Goal: Navigation & Orientation: Find specific page/section

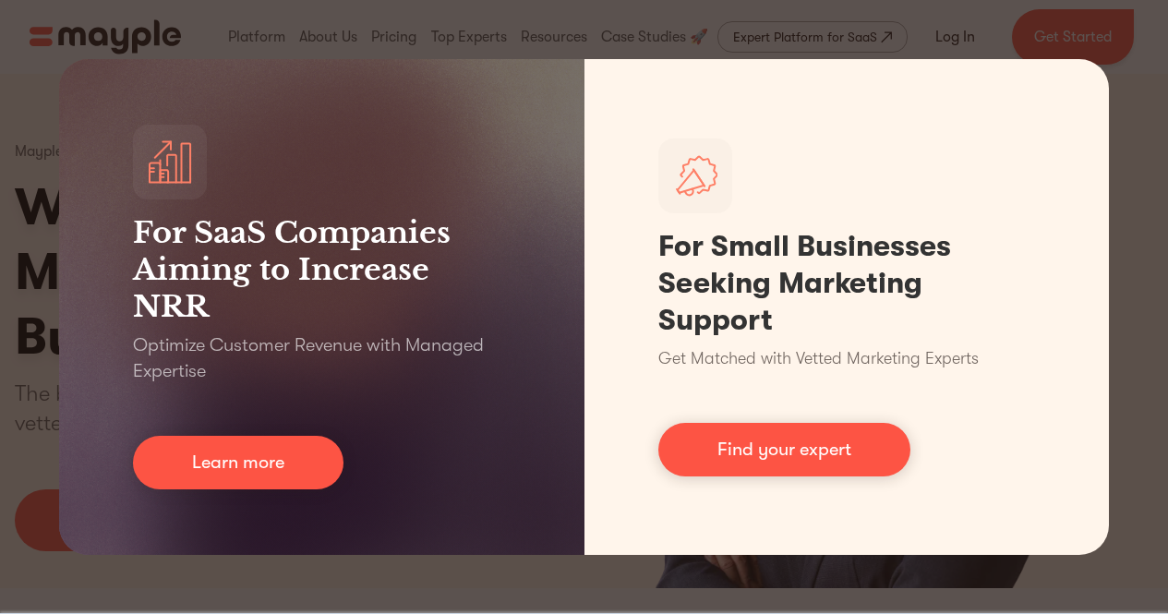
click at [492, 584] on div "For SaaS Companies Aiming to Increase NRR Optimize Customer Revenue with Manage…" at bounding box center [584, 307] width 1168 height 614
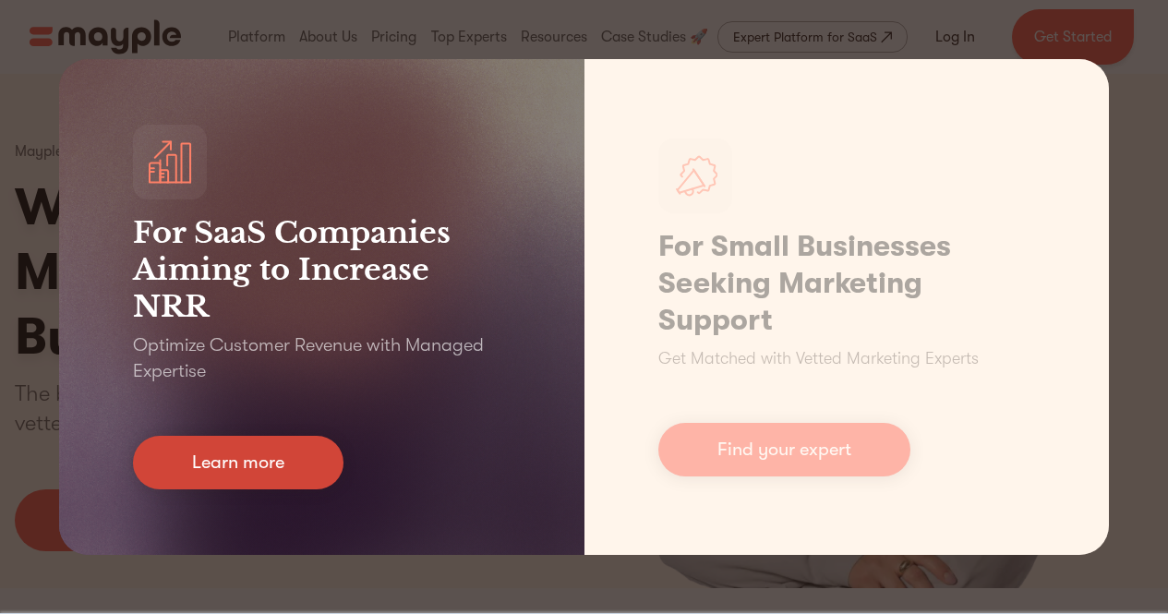
click at [266, 470] on link "Learn more" at bounding box center [238, 463] width 211 height 54
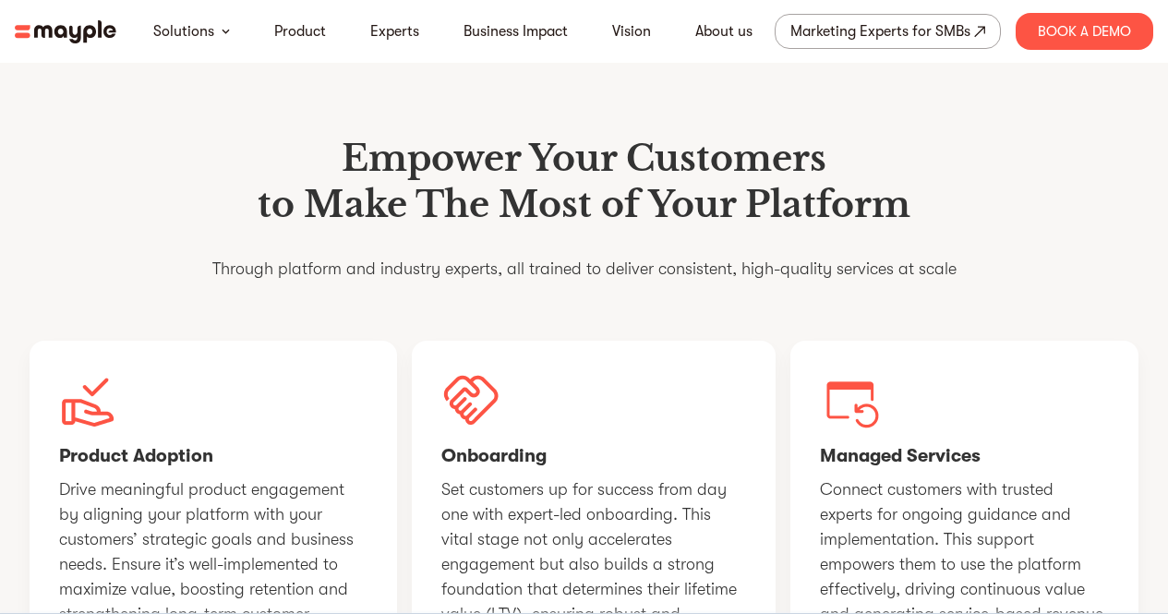
scroll to position [1477, 0]
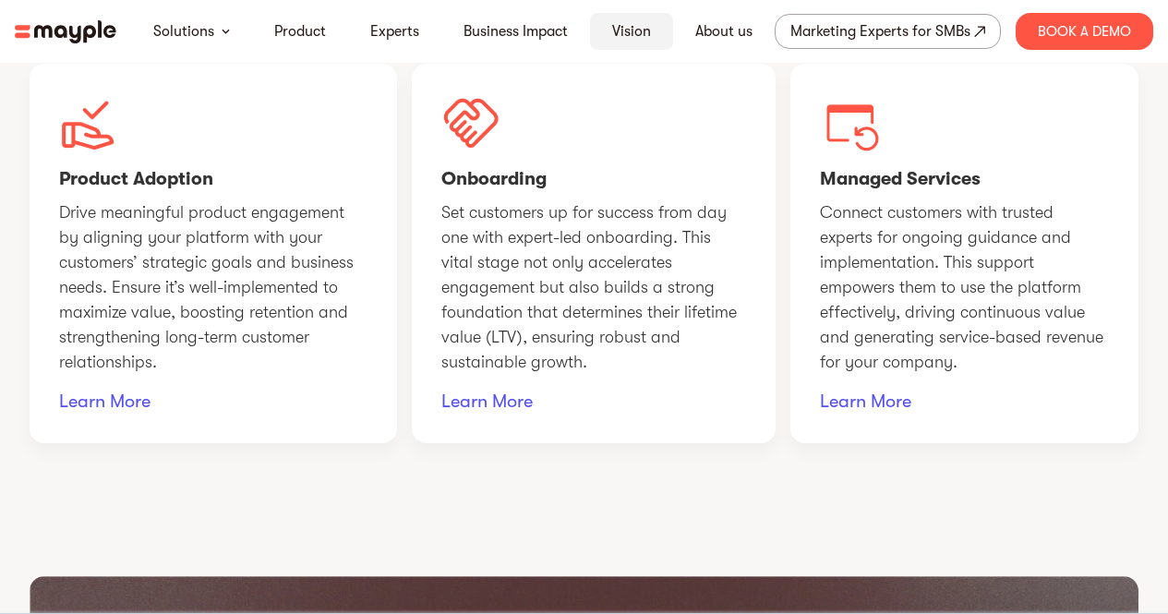
click at [644, 42] on div "Vision" at bounding box center [631, 31] width 83 height 37
click at [631, 25] on link "Vision" at bounding box center [631, 31] width 39 height 22
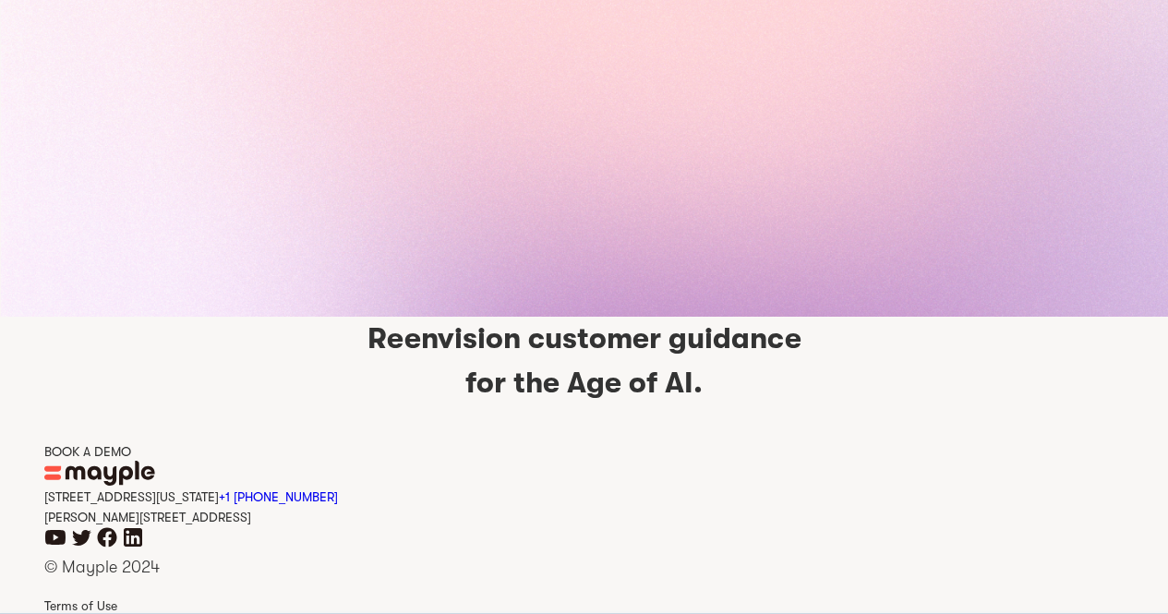
scroll to position [4212, 0]
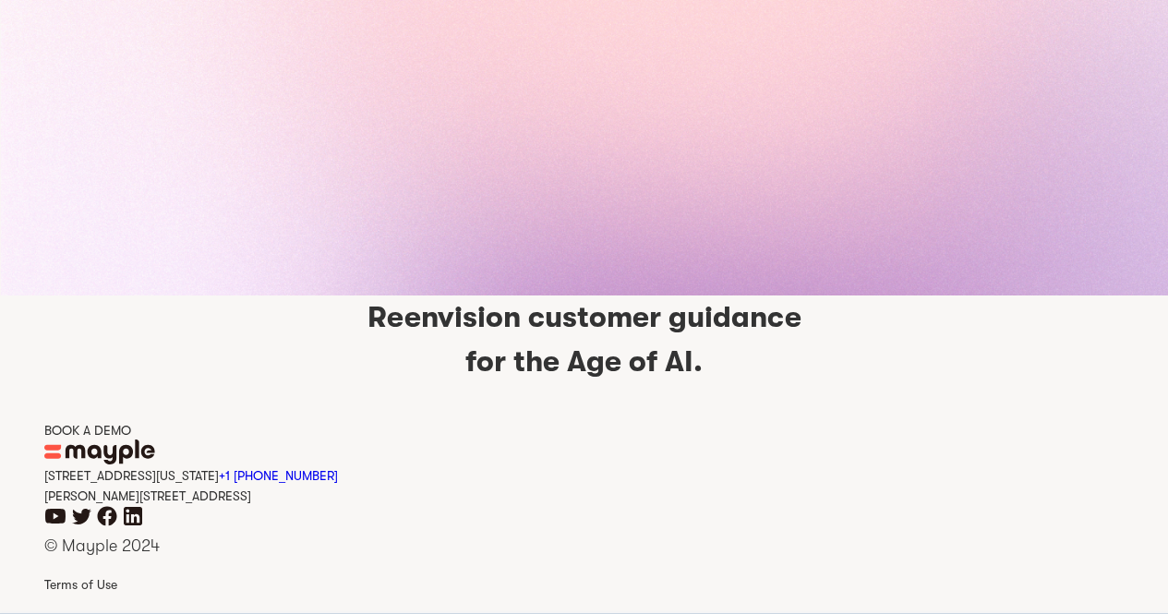
click at [275, 486] on div "[STREET_ADDRESS][US_STATE] +1 929-335-[STREET_ADDRESS][PERSON_NAME]" at bounding box center [584, 484] width 1080 height 41
click at [212, 499] on div "15 West 38 Street MB#532 New York, NY +1 929-335-6572 Sharon st. 4, Giv'atayim,…" at bounding box center [584, 484] width 1080 height 41
click at [131, 513] on icon "linkedin icon" at bounding box center [133, 516] width 22 height 22
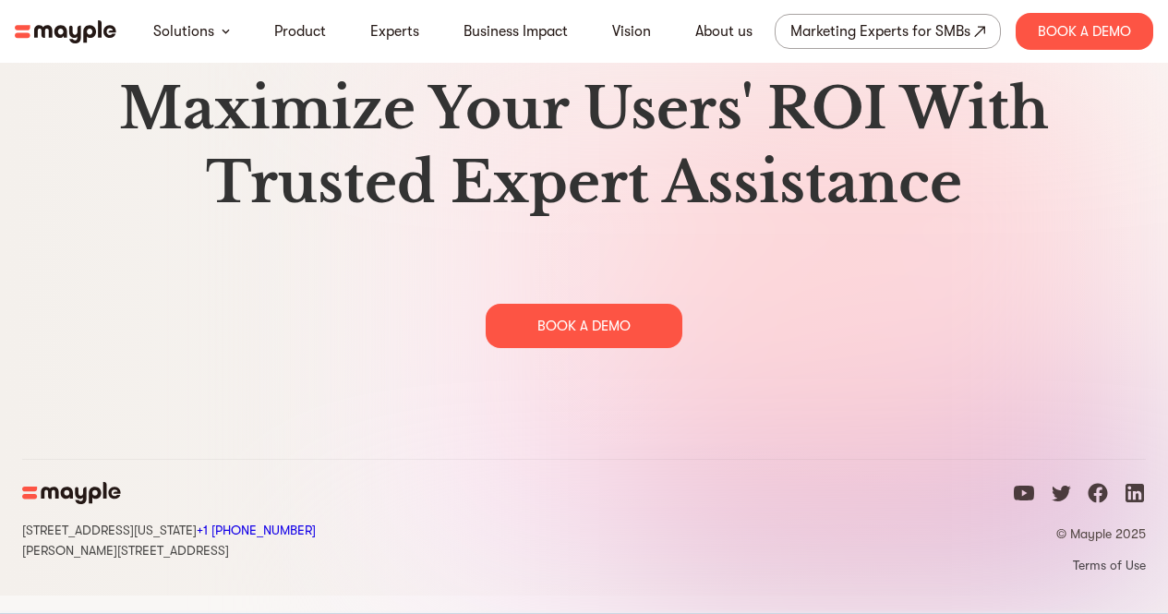
scroll to position [9479, 0]
click at [188, 560] on div "[STREET_ADDRESS][US_STATE] +1 929-335-[STREET_ADDRESS][PERSON_NAME]" at bounding box center [169, 539] width 294 height 41
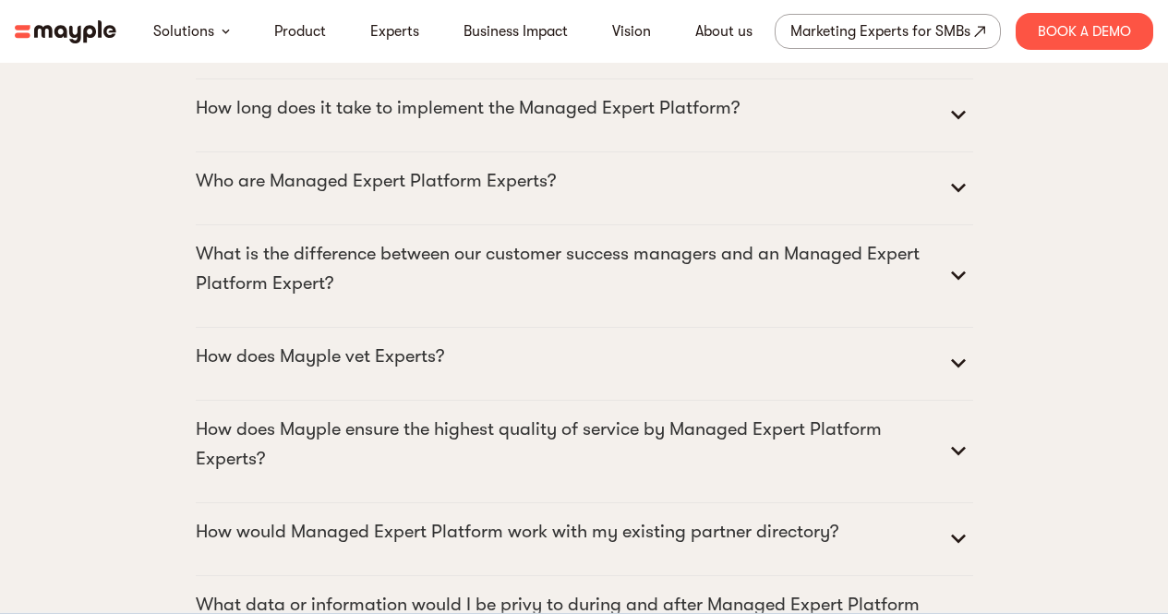
scroll to position [8464, 0]
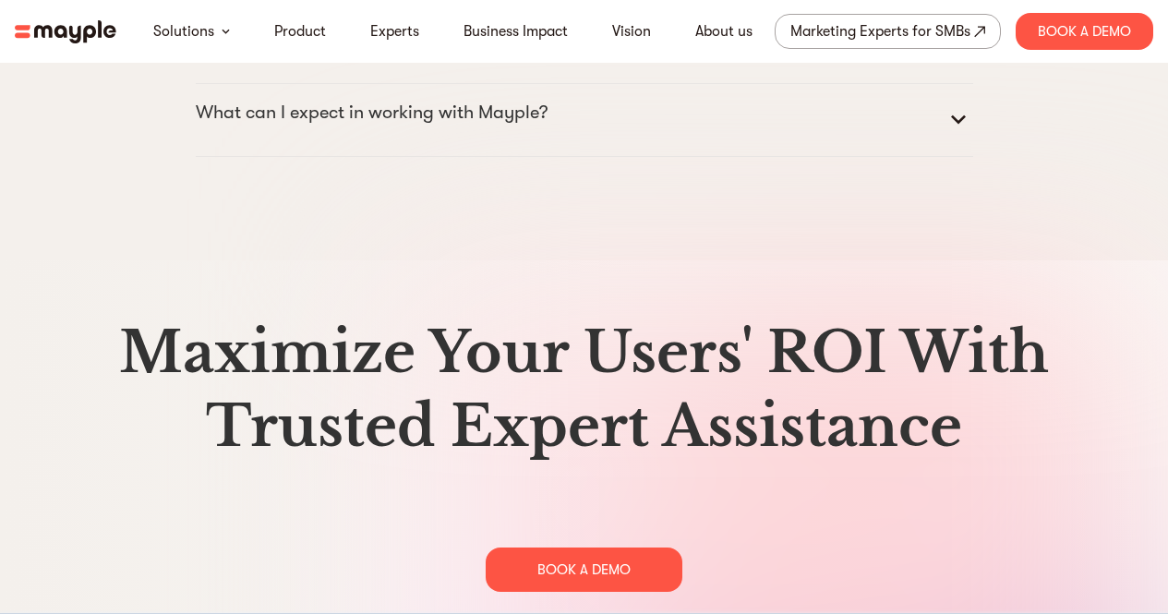
drag, startPoint x: 901, startPoint y: 404, endPoint x: 1036, endPoint y: 426, distance: 136.5
click at [1042, 428] on h2 "Maximize Your Users' ROI With Trusted Expert Assistance" at bounding box center [584, 390] width 1124 height 148
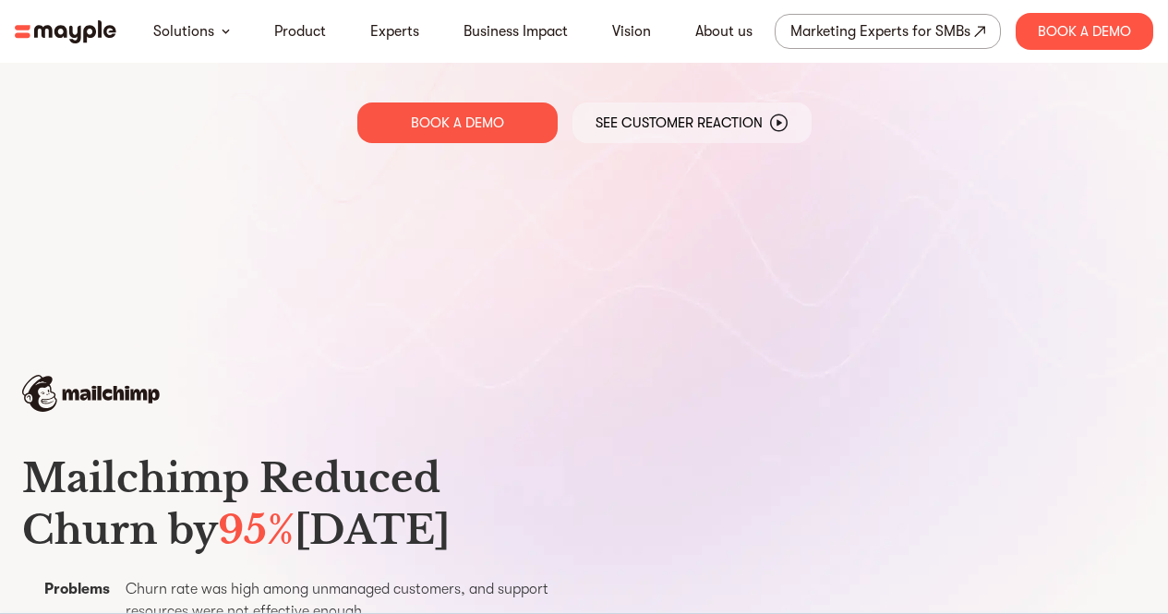
scroll to position [0, 0]
